Goal: Task Accomplishment & Management: Use online tool/utility

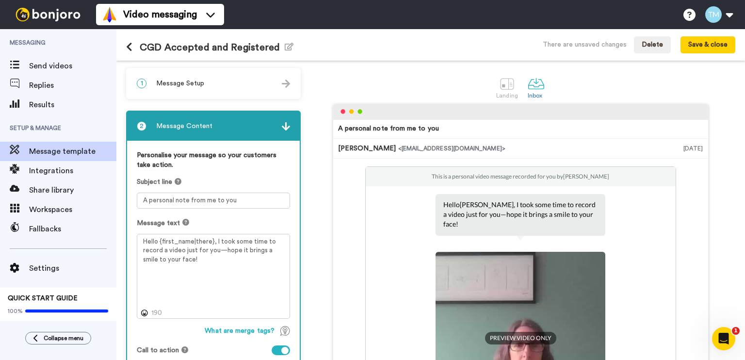
scroll to position [49, 0]
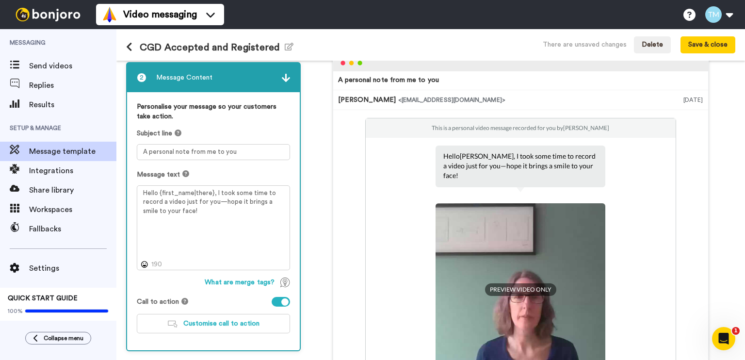
click at [130, 46] on icon at bounding box center [129, 47] width 6 height 10
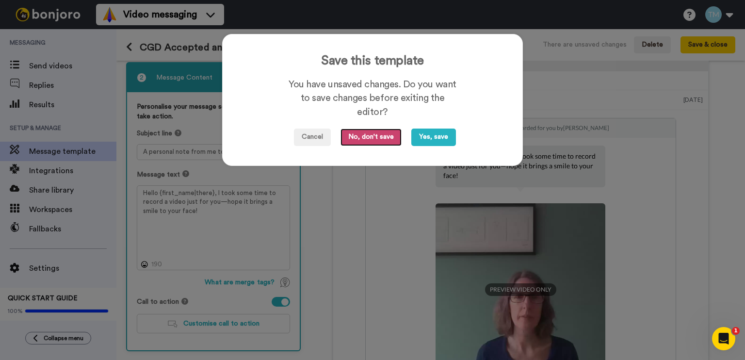
click at [374, 139] on button "No, don't save" at bounding box center [371, 137] width 61 height 17
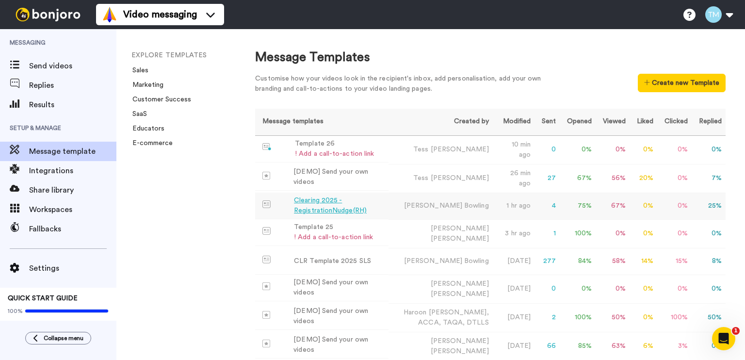
click at [333, 209] on div "Clearing 2025 - RegistrationNudge(RH)" at bounding box center [339, 206] width 91 height 20
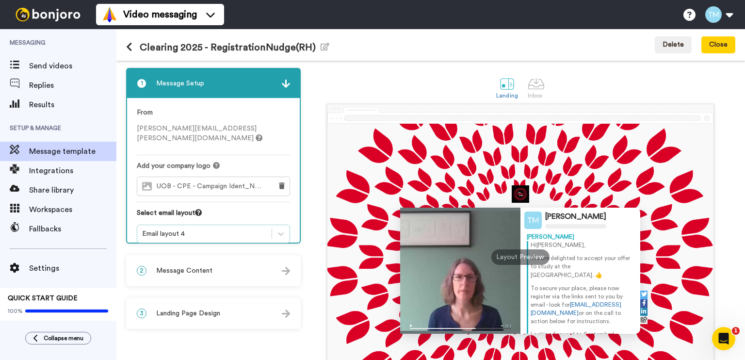
scroll to position [74, 0]
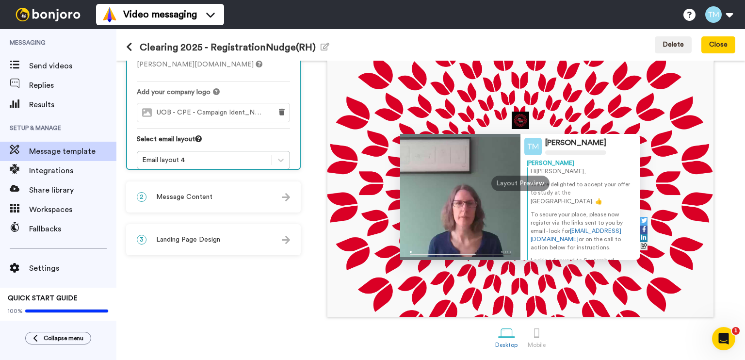
click at [227, 202] on div "2 Message Content" at bounding box center [213, 196] width 173 height 29
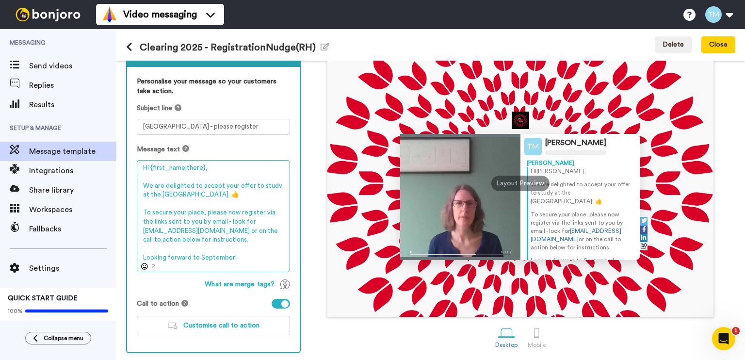
drag, startPoint x: 142, startPoint y: 166, endPoint x: 257, endPoint y: 267, distance: 153.7
click at [257, 267] on textarea "Hi {first_name|there}, We are delighted to accept your offer to study at the [G…" at bounding box center [213, 216] width 153 height 113
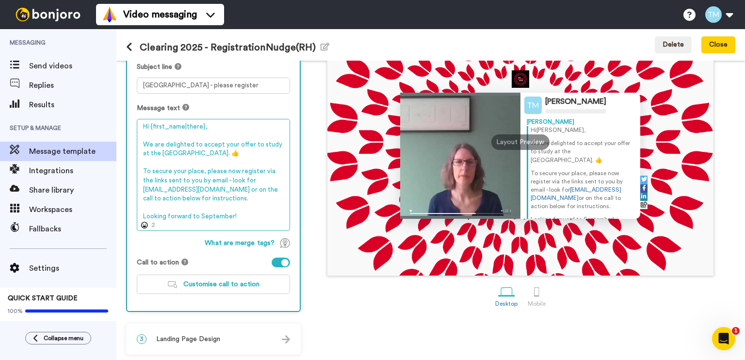
scroll to position [0, 0]
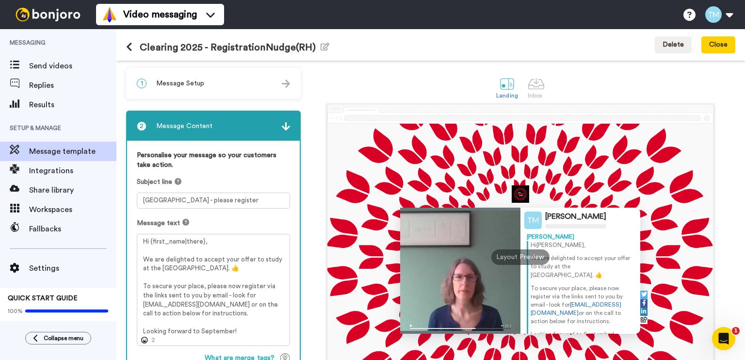
click at [131, 49] on icon at bounding box center [129, 47] width 6 height 10
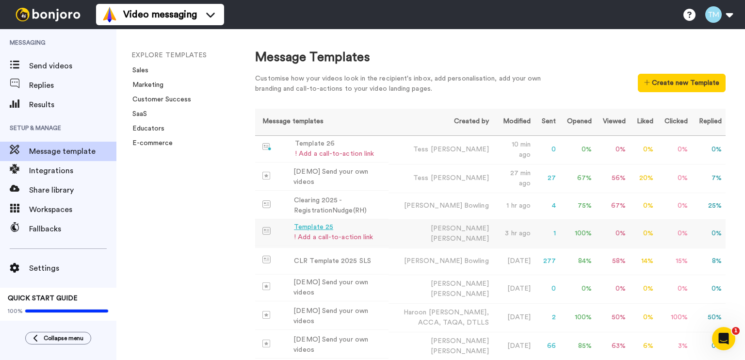
click at [353, 230] on div "Template 25" at bounding box center [333, 227] width 79 height 10
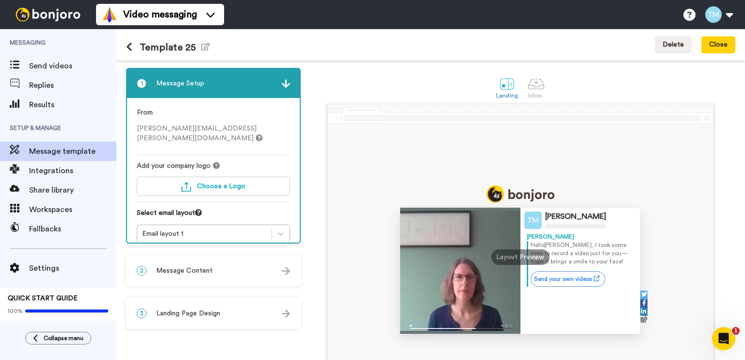
scroll to position [74, 0]
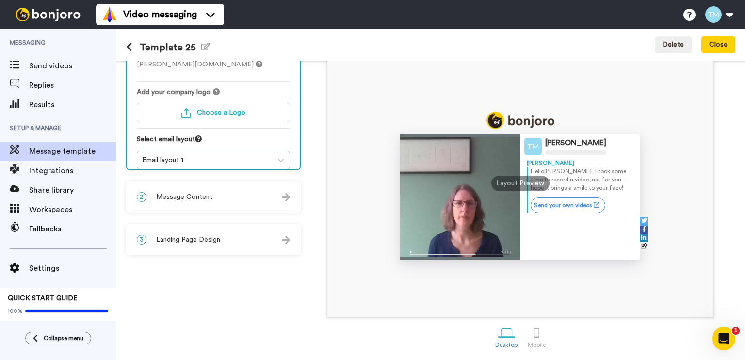
click at [220, 201] on div "2 Message Content" at bounding box center [213, 196] width 173 height 29
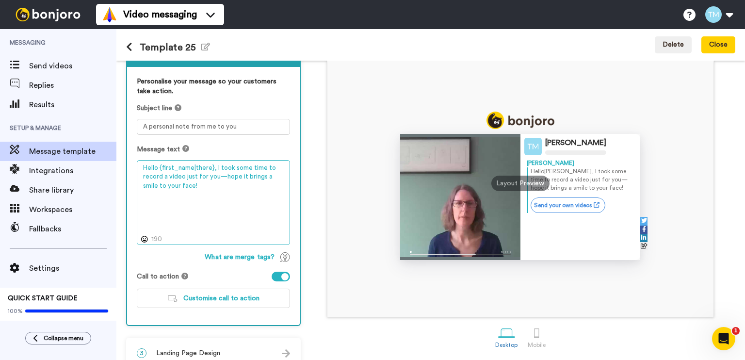
drag, startPoint x: 235, startPoint y: 211, endPoint x: 106, endPoint y: 137, distance: 148.2
click at [102, 132] on div "Messaging Send videos Replies Results Setup & Manage Message template Integrati…" at bounding box center [372, 194] width 745 height 331
paste textarea "i {first_name|there}, We are delighted to accept your offer to study at the [GE…"
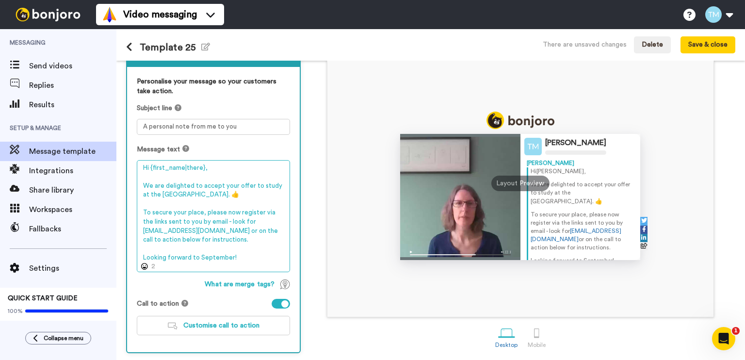
click at [262, 194] on textarea "Hi {first_name|there}, We are delighted to accept your offer to study at the [G…" at bounding box center [213, 216] width 153 height 113
drag, startPoint x: 192, startPoint y: 184, endPoint x: 208, endPoint y: 184, distance: 15.5
click at [208, 184] on textarea "Hi {first_name|there}, We are delighted to accept your offer to study at the [G…" at bounding box center [213, 216] width 153 height 113
drag, startPoint x: 165, startPoint y: 183, endPoint x: 151, endPoint y: 195, distance: 18.3
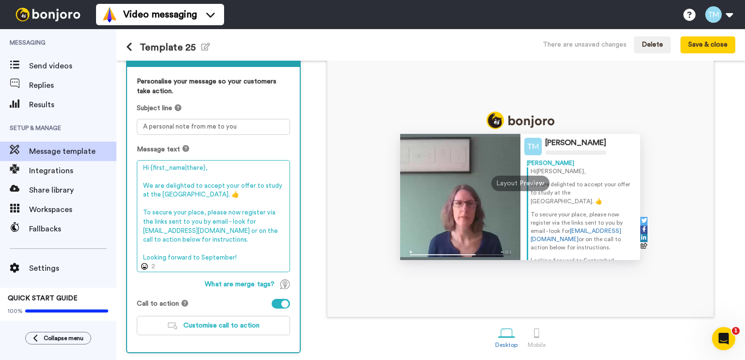
click at [151, 195] on textarea "Hi {first_name|there}, We are delighted to accept your offer to study at the [G…" at bounding box center [213, 216] width 153 height 113
click at [165, 191] on textarea "Hi {first_name|there}, We in the Creative Technologies subject group are reall …" at bounding box center [213, 216] width 153 height 113
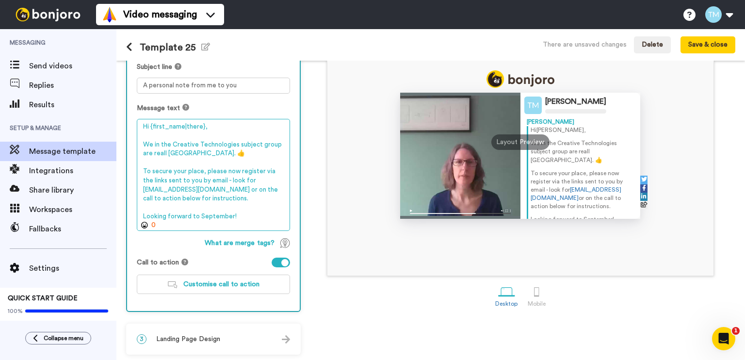
drag, startPoint x: 247, startPoint y: 217, endPoint x: 138, endPoint y: 218, distance: 108.7
click at [138, 218] on textarea "Hi {first_name|there}, We in the Creative Technologies subject group are reall …" at bounding box center [213, 175] width 153 height 113
type textarea "Hi {first_name|there}, We in the Creative Technologies subject group are reall …"
